Goal: Information Seeking & Learning: Learn about a topic

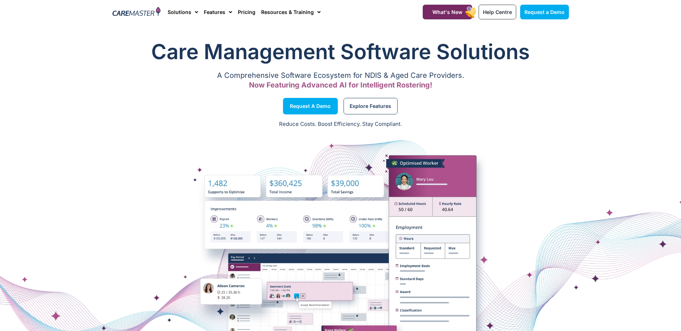
click at [135, 48] on h1 "Care Management Software Solutions" at bounding box center [341, 51] width 457 height 29
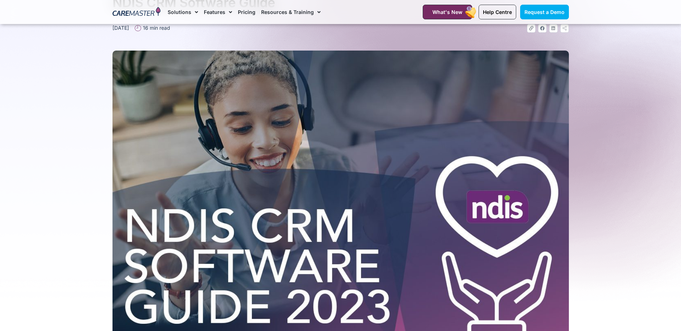
scroll to position [67, 0]
click at [146, 9] on img at bounding box center [137, 12] width 48 height 11
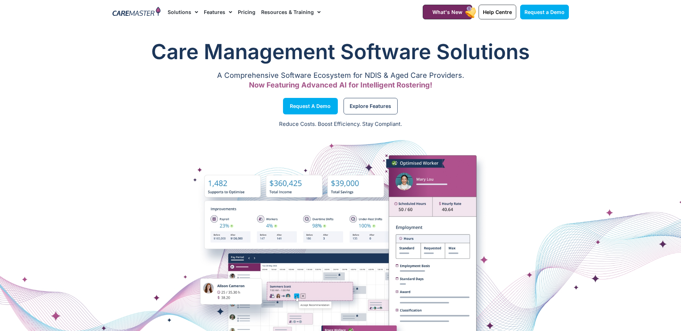
click at [147, 20] on div at bounding box center [137, 12] width 56 height 24
click at [140, 11] on img at bounding box center [137, 12] width 48 height 11
click at [94, 40] on section "Care Management Software Solutions A Comprehensive Software Ecosystem for NDIS …" at bounding box center [340, 65] width 681 height 63
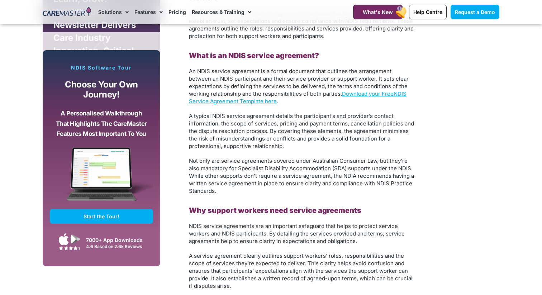
scroll to position [232, 0]
